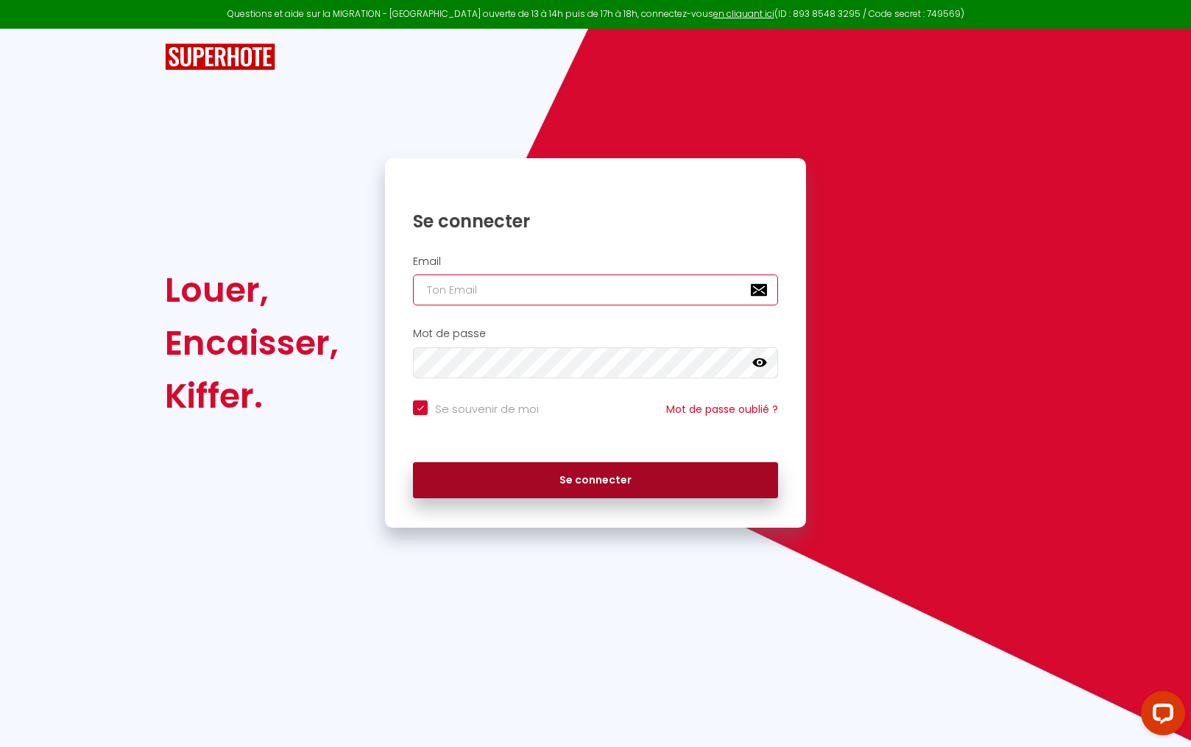
type input "[EMAIL_ADDRESS][DOMAIN_NAME]"
click at [558, 464] on button "Se connecter" at bounding box center [595, 480] width 365 height 37
checkbox input "true"
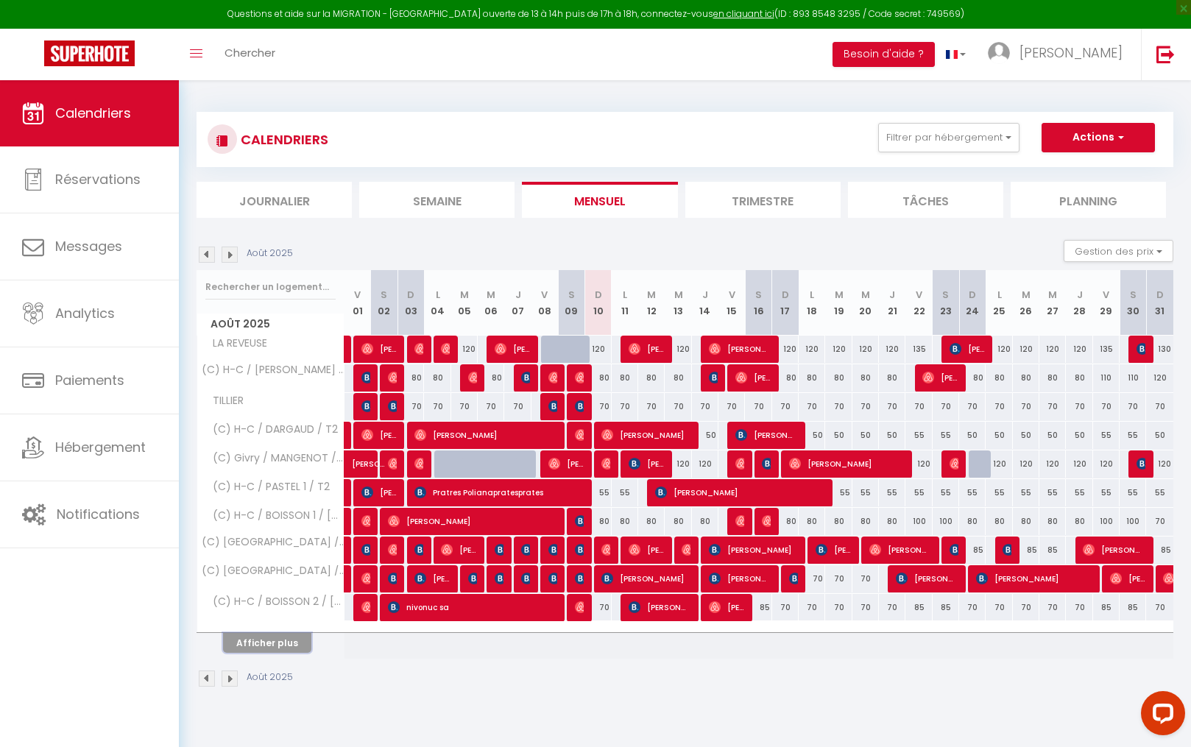
click at [278, 642] on button "Afficher plus" at bounding box center [267, 643] width 88 height 20
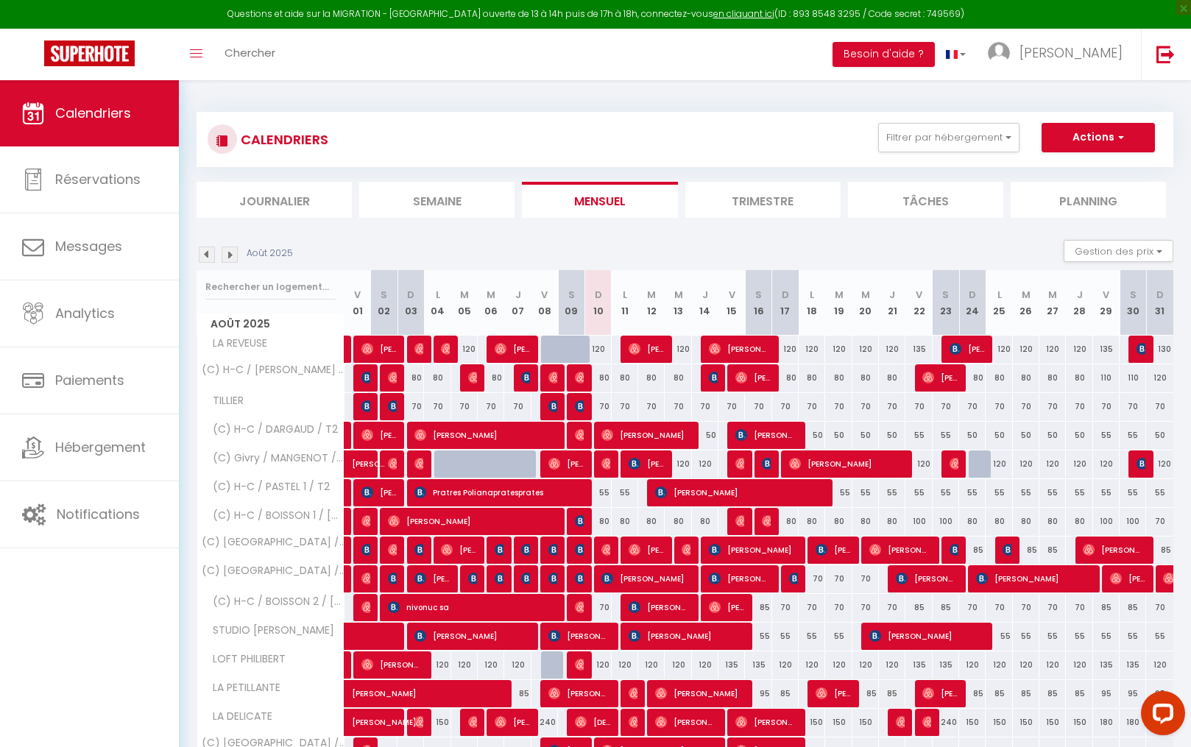
click at [601, 406] on div "70" at bounding box center [597, 406] width 26 height 27
type input "70"
type input "Dim 10 Août 2025"
type input "Lun 11 Août 2025"
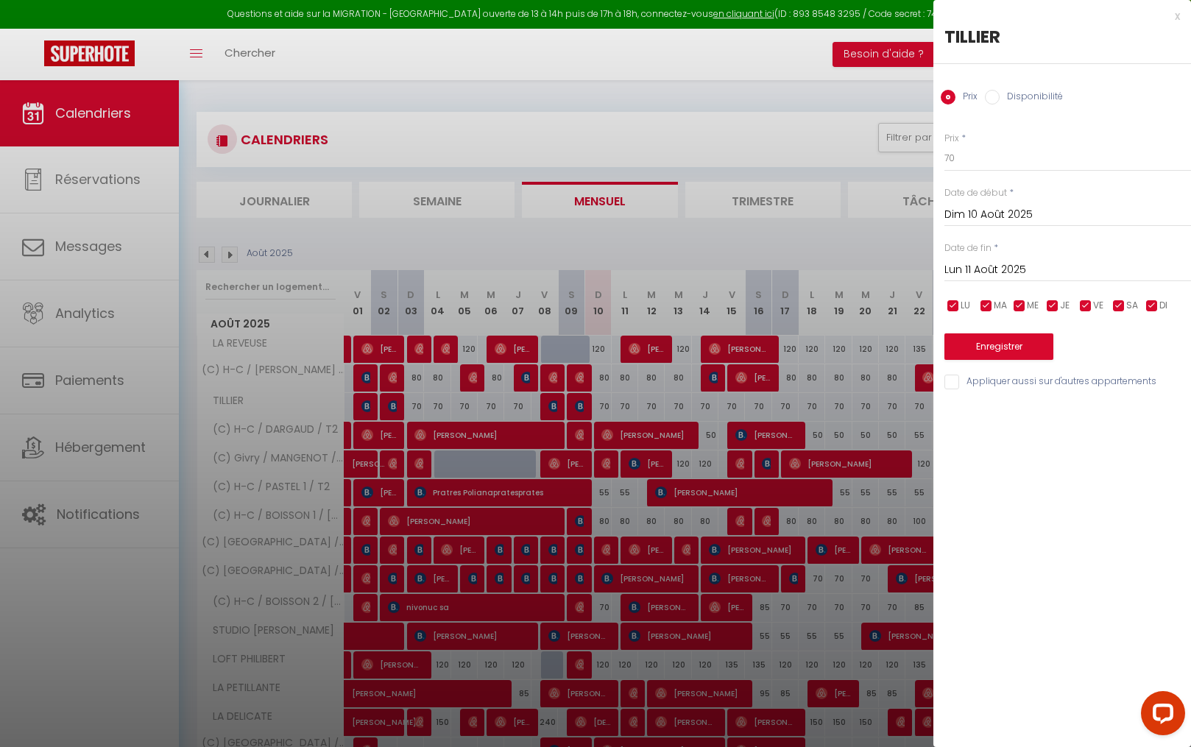
click at [996, 91] on input "Disponibilité" at bounding box center [992, 97] width 15 height 15
radio input "true"
radio input "false"
click at [968, 150] on select "Disponible Indisponible" at bounding box center [1067, 159] width 246 height 28
select select "0"
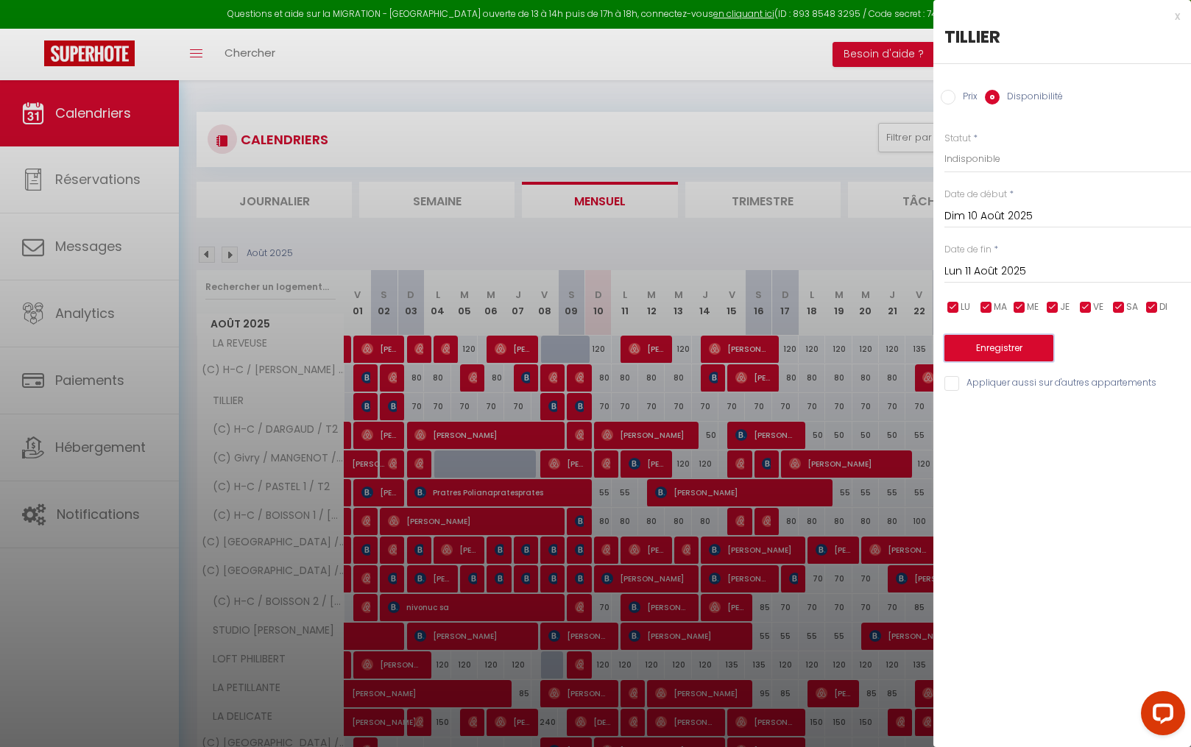
click at [1033, 344] on button "Enregistrer" at bounding box center [998, 348] width 109 height 26
